Goal: Complete application form

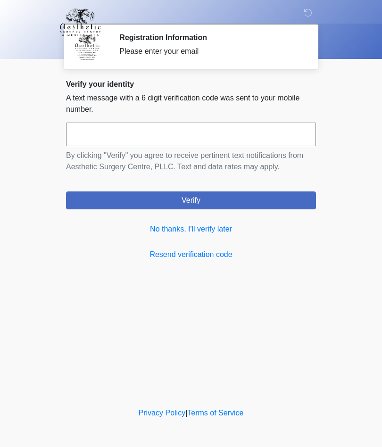
click at [220, 233] on link "No thanks, I'll verify later" at bounding box center [191, 228] width 250 height 11
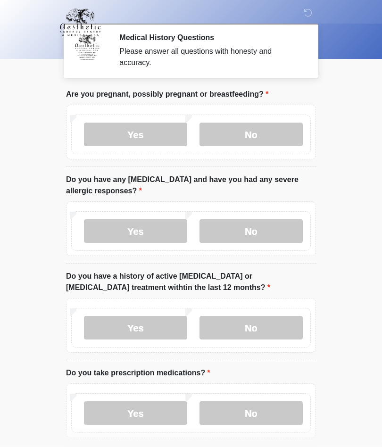
click at [269, 141] on label "No" at bounding box center [250, 134] width 103 height 24
click at [265, 229] on label "No" at bounding box center [250, 231] width 103 height 24
click at [255, 328] on label "No" at bounding box center [250, 328] width 103 height 24
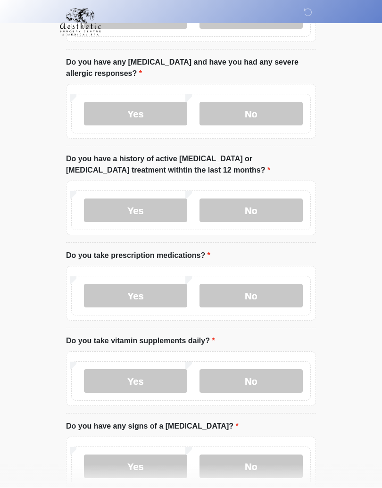
scroll to position [117, 0]
click at [157, 299] on label "Yes" at bounding box center [135, 296] width 103 height 24
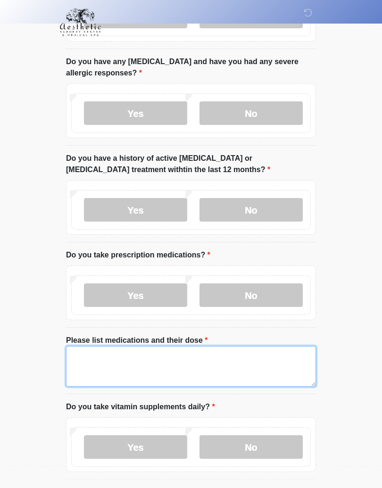
click at [121, 364] on textarea "Please list medications and their dose" at bounding box center [191, 366] width 250 height 41
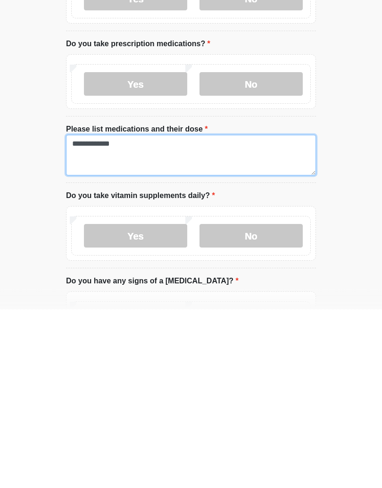
type textarea "**********"
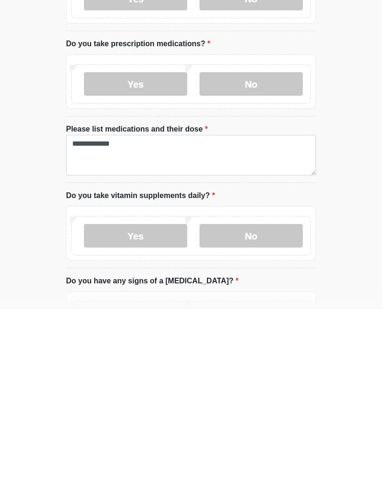
click at [158, 403] on label "Yes" at bounding box center [135, 415] width 103 height 24
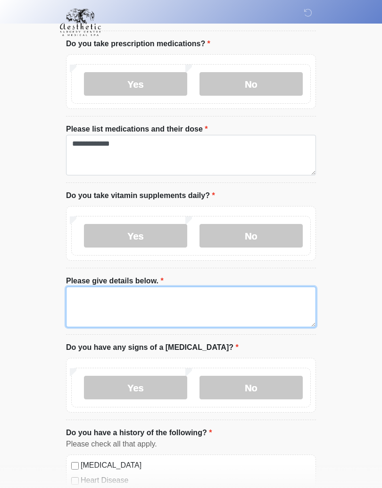
click at [105, 303] on textarea "Please give details below." at bounding box center [191, 306] width 250 height 41
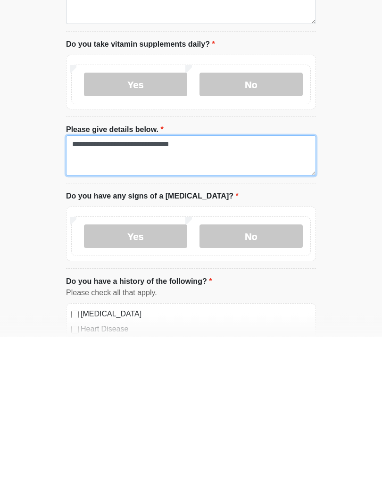
type textarea "**********"
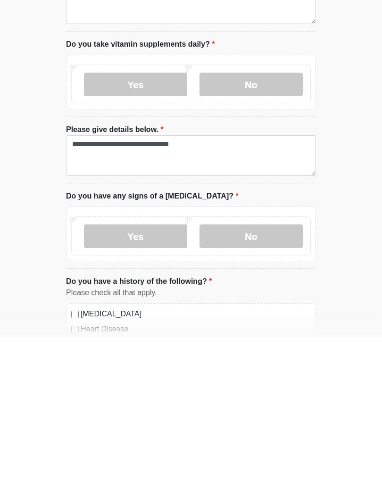
click at [257, 376] on label "No" at bounding box center [250, 388] width 103 height 24
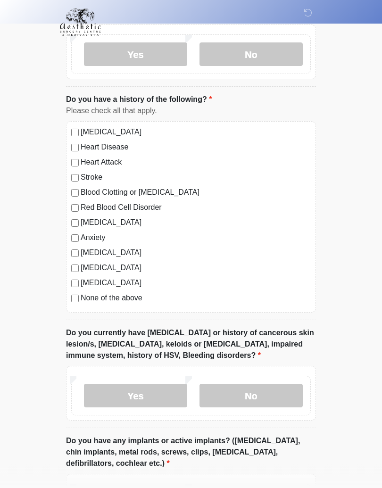
scroll to position [668, 0]
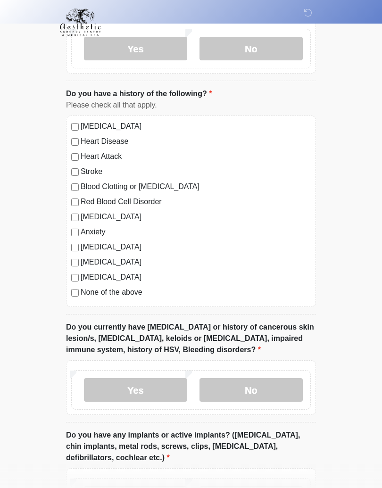
click at [257, 391] on label "No" at bounding box center [250, 390] width 103 height 24
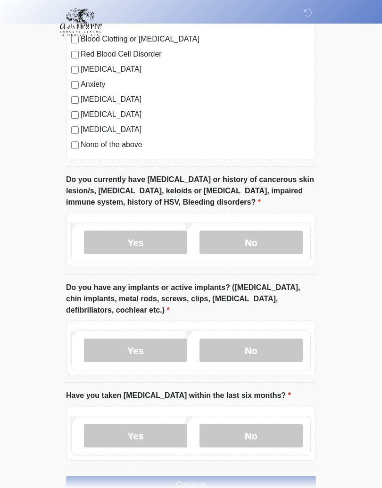
scroll to position [816, 0]
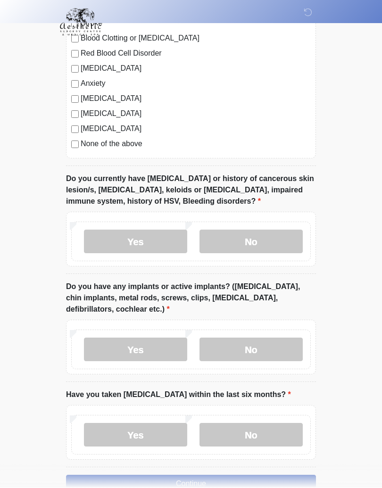
click at [156, 354] on label "Yes" at bounding box center [135, 350] width 103 height 24
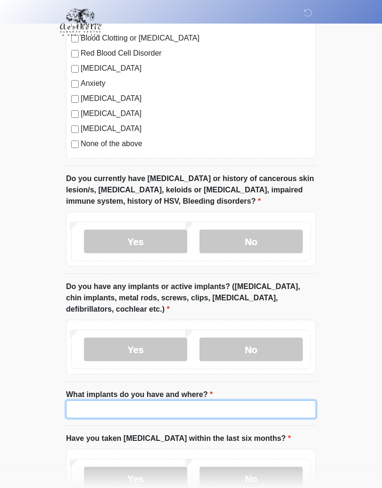
click at [128, 410] on input "What implants do you have and where?" at bounding box center [191, 409] width 250 height 18
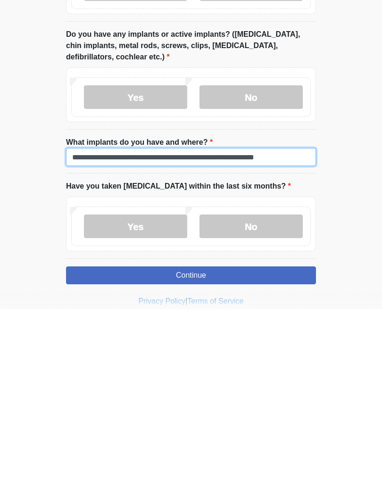
type input "**********"
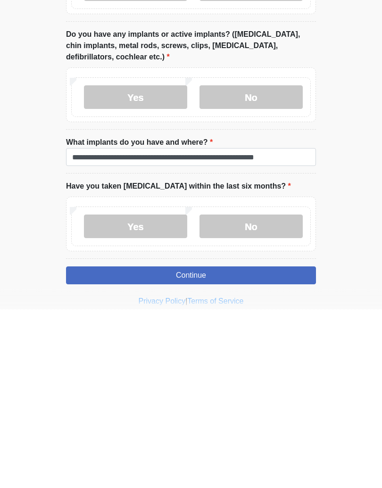
click at [261, 393] on label "No" at bounding box center [250, 405] width 103 height 24
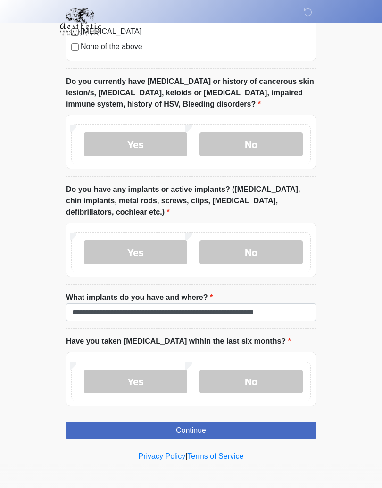
click at [238, 428] on button "Continue" at bounding box center [191, 431] width 250 height 18
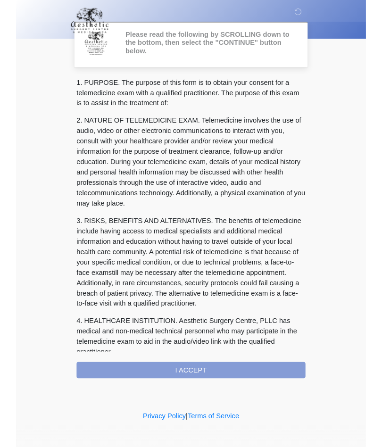
scroll to position [16, 0]
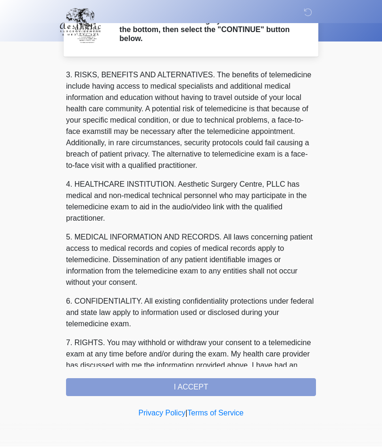
click at [234, 393] on div "1. PURPOSE. The purpose of this form is to obtain your consent for a telemedici…" at bounding box center [191, 232] width 250 height 328
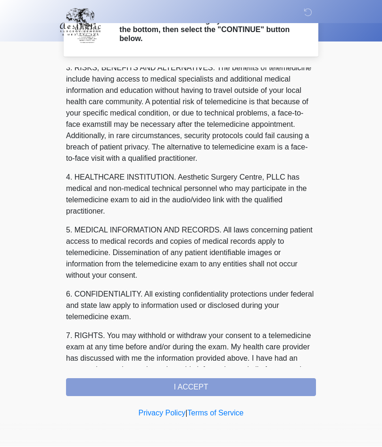
scroll to position [156, 0]
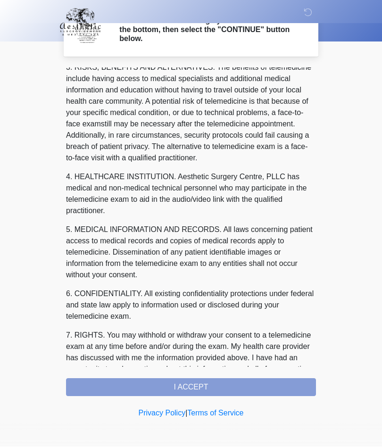
click at [207, 392] on div "1. PURPOSE. The purpose of this form is to obtain your consent for a telemedici…" at bounding box center [191, 232] width 250 height 328
click at [200, 390] on div "1. PURPOSE. The purpose of this form is to obtain your consent for a telemedici…" at bounding box center [191, 232] width 250 height 328
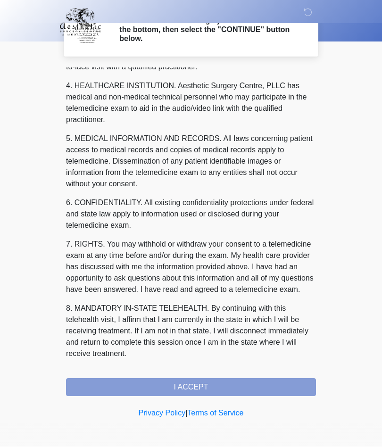
click at [220, 388] on button "I ACCEPT" at bounding box center [191, 387] width 250 height 18
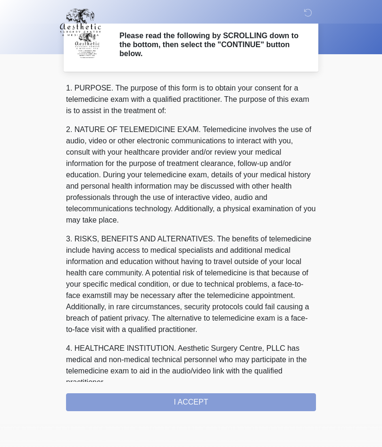
scroll to position [0, 0]
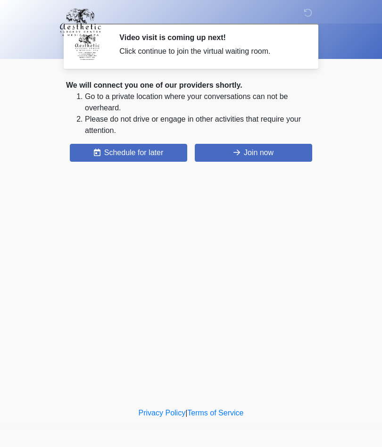
click at [272, 149] on button "Join now" at bounding box center [253, 153] width 117 height 18
